Goal: Browse casually

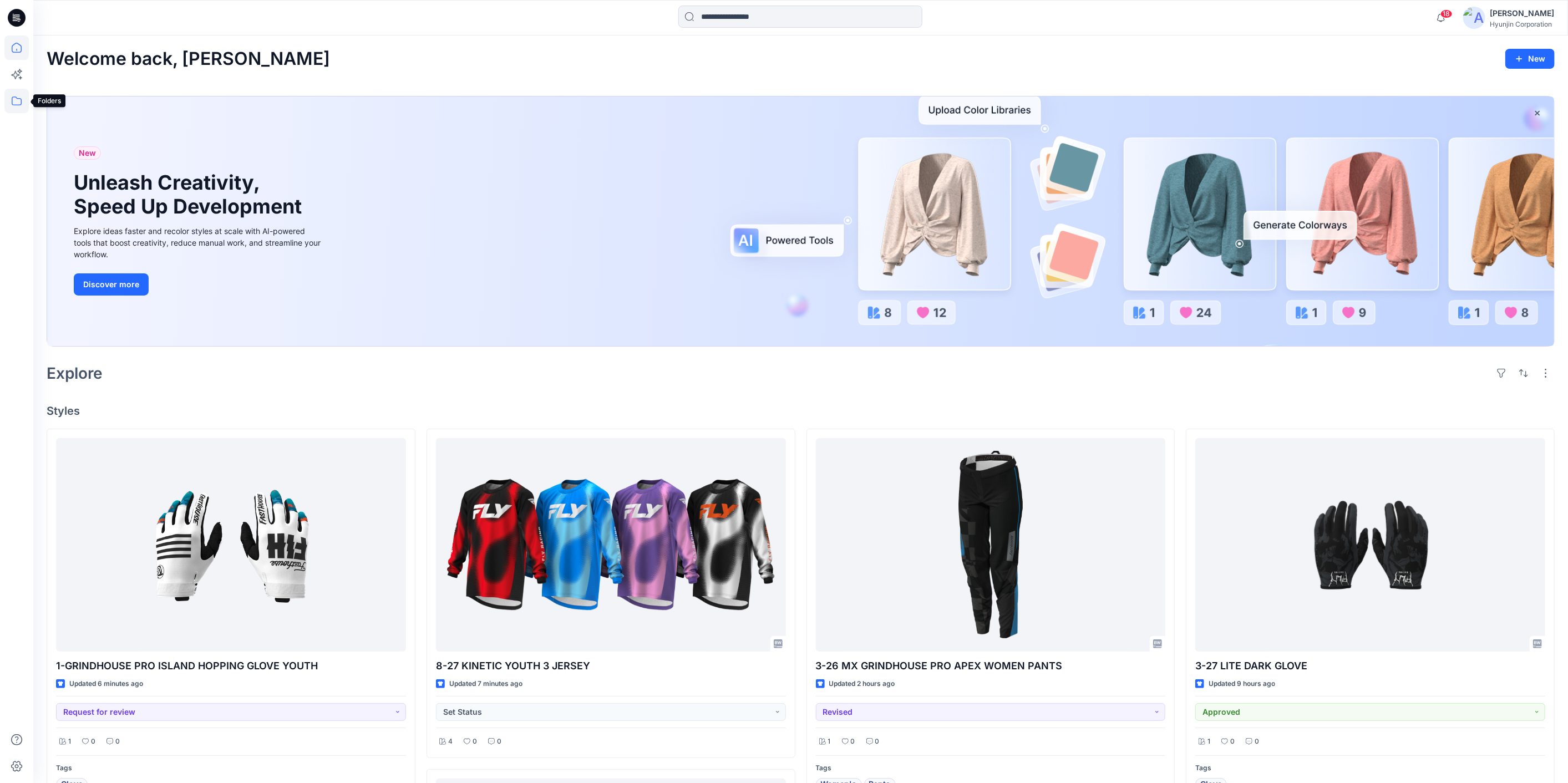
click at [11, 106] on icon at bounding box center [17, 101] width 25 height 25
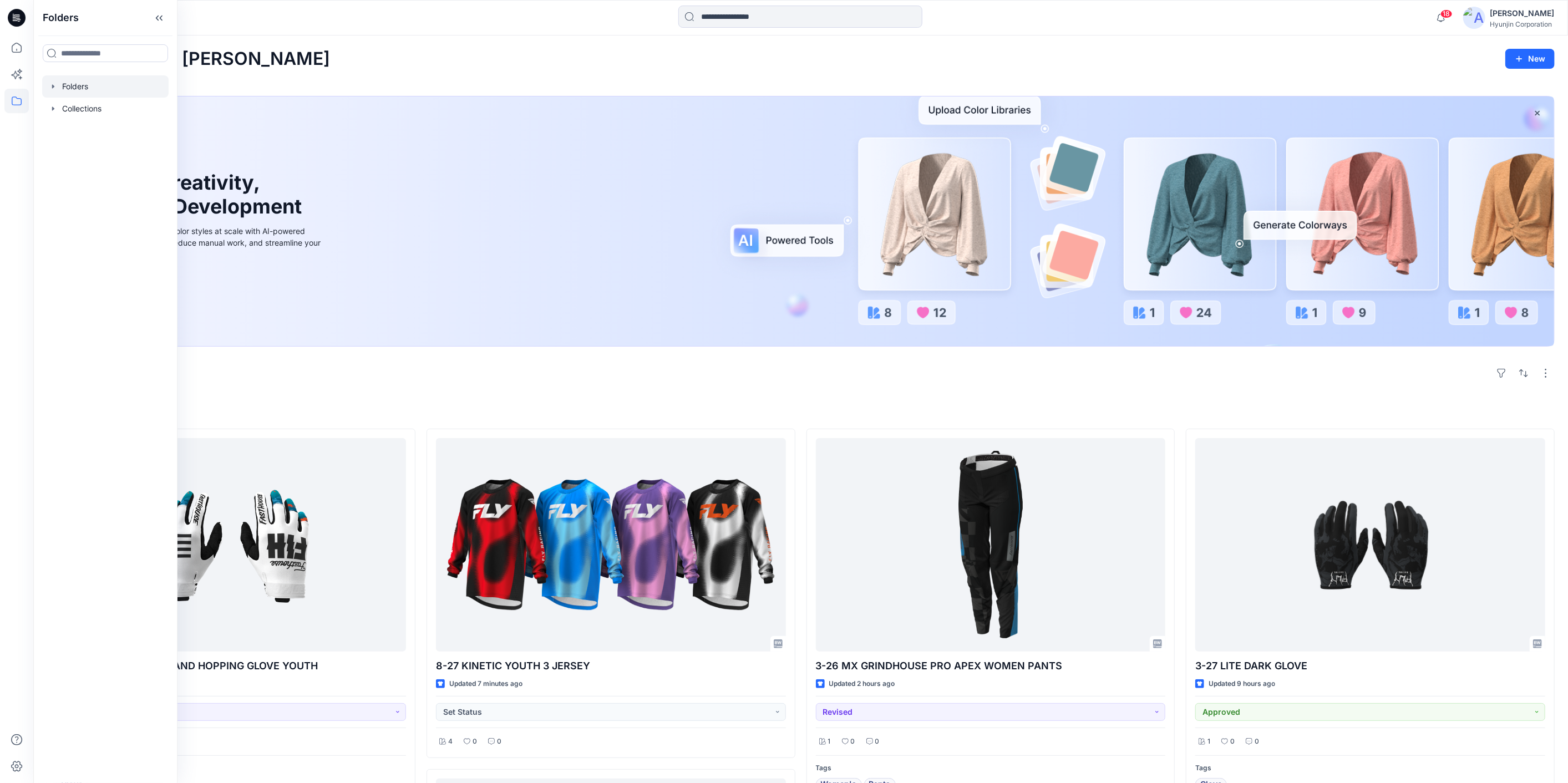
click at [98, 89] on div at bounding box center [106, 86] width 126 height 22
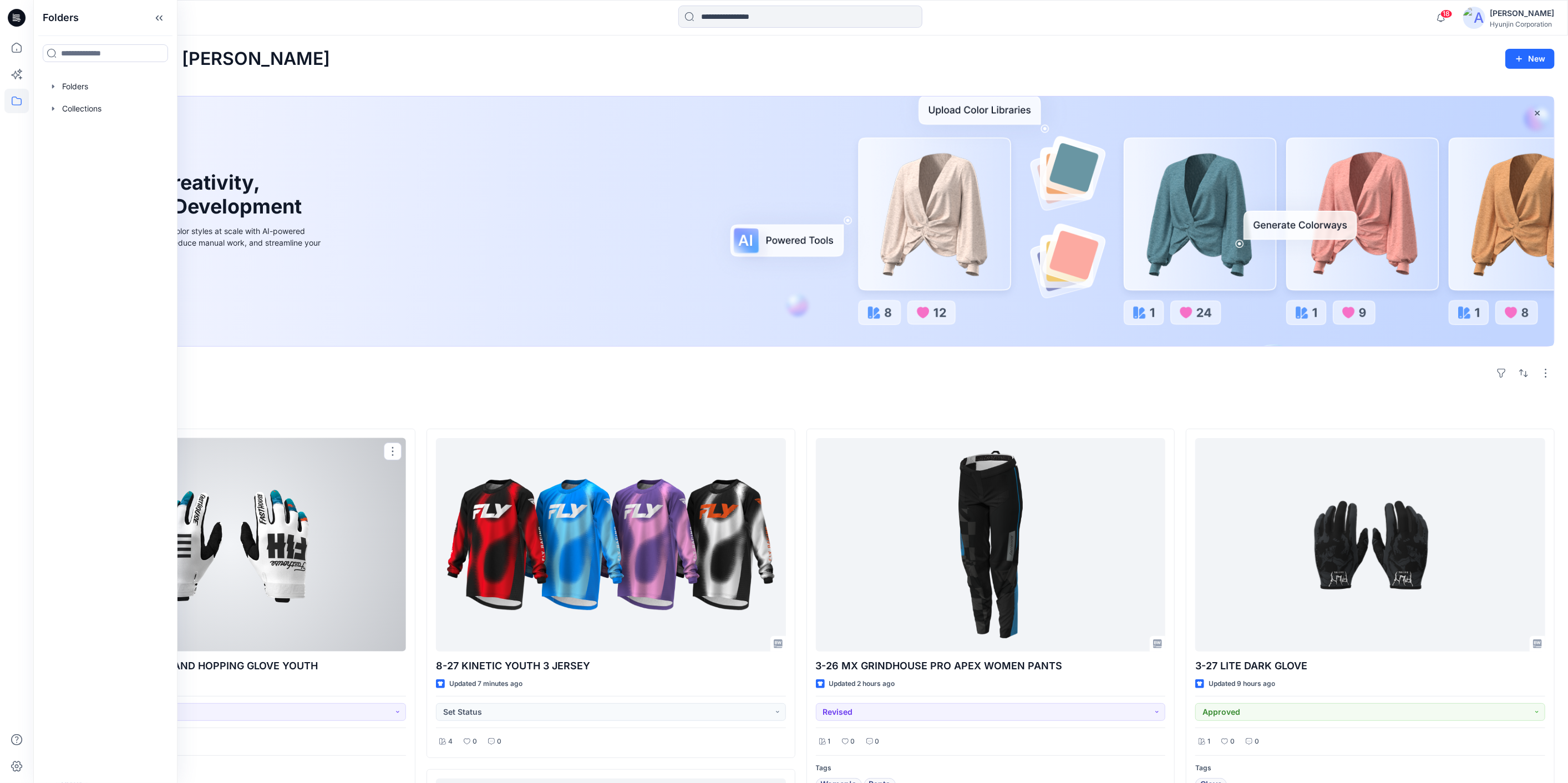
click at [280, 603] on div at bounding box center [231, 544] width 350 height 213
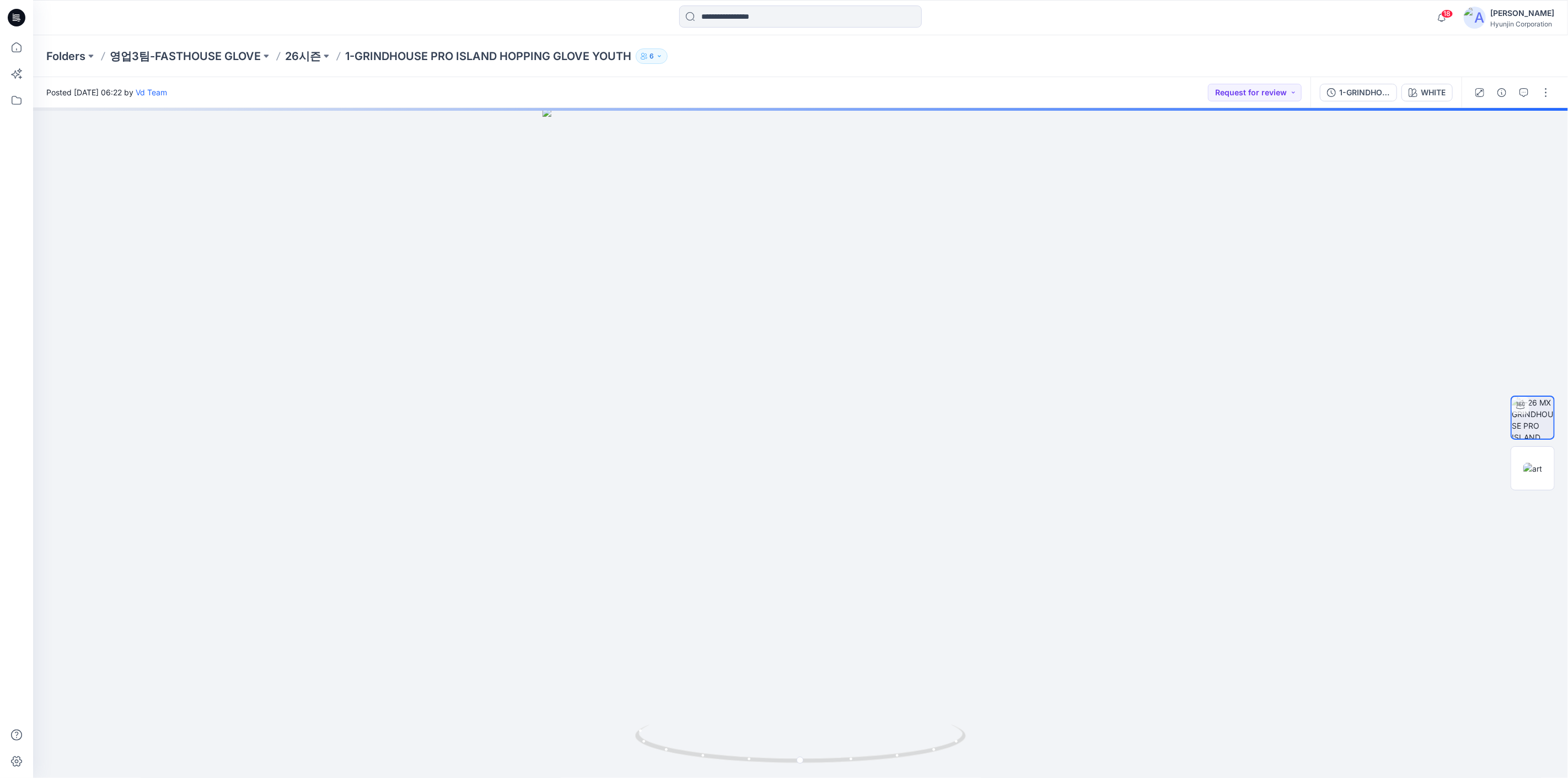
click at [650, 58] on p "6" at bounding box center [652, 56] width 5 height 12
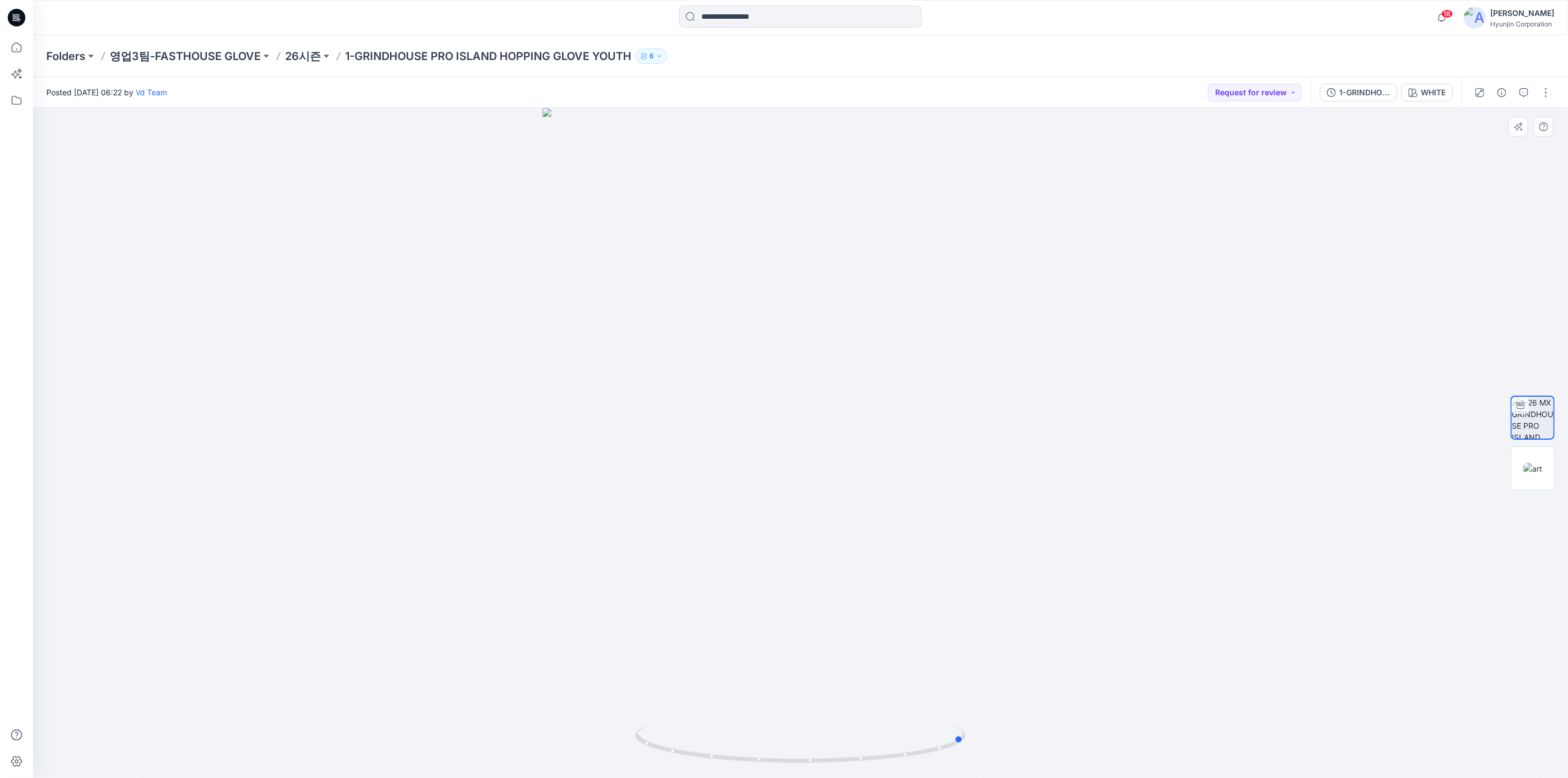
drag, startPoint x: 1062, startPoint y: 401, endPoint x: 895, endPoint y: 414, distance: 167.5
drag, startPoint x: 895, startPoint y: 414, endPoint x: 829, endPoint y: 414, distance: 66.0
drag, startPoint x: 829, startPoint y: 414, endPoint x: 709, endPoint y: 384, distance: 123.7
click at [715, 385] on div at bounding box center [800, 443] width 1534 height 670
click at [1542, 474] on img at bounding box center [1532, 468] width 18 height 11
